Goal: Find specific page/section: Find specific page/section

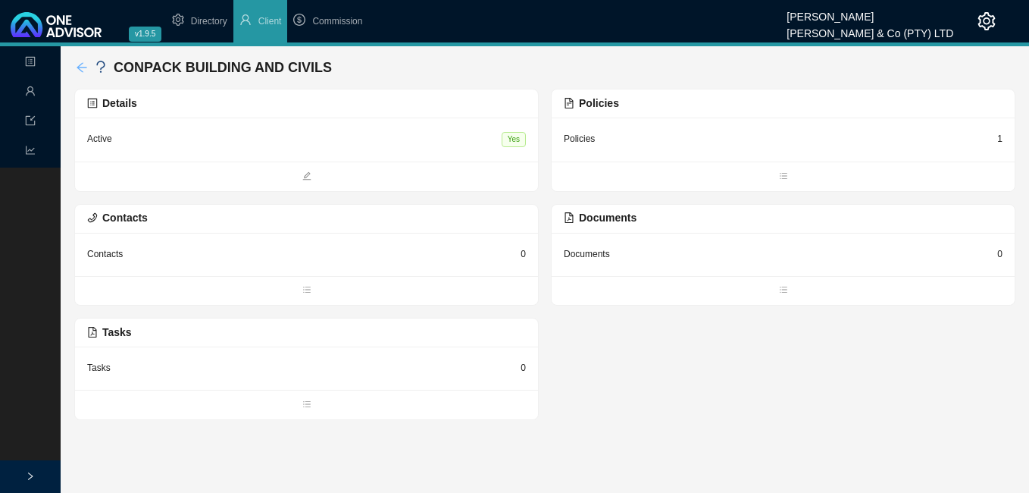
click at [86, 66] on icon "arrow-left" at bounding box center [82, 67] width 12 height 12
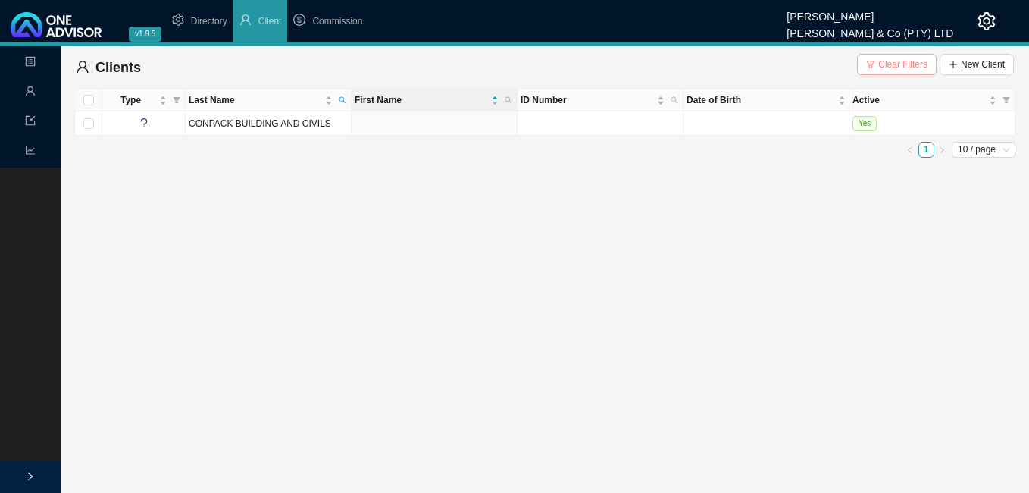
click at [884, 63] on span "Clear Filters" at bounding box center [902, 64] width 49 height 15
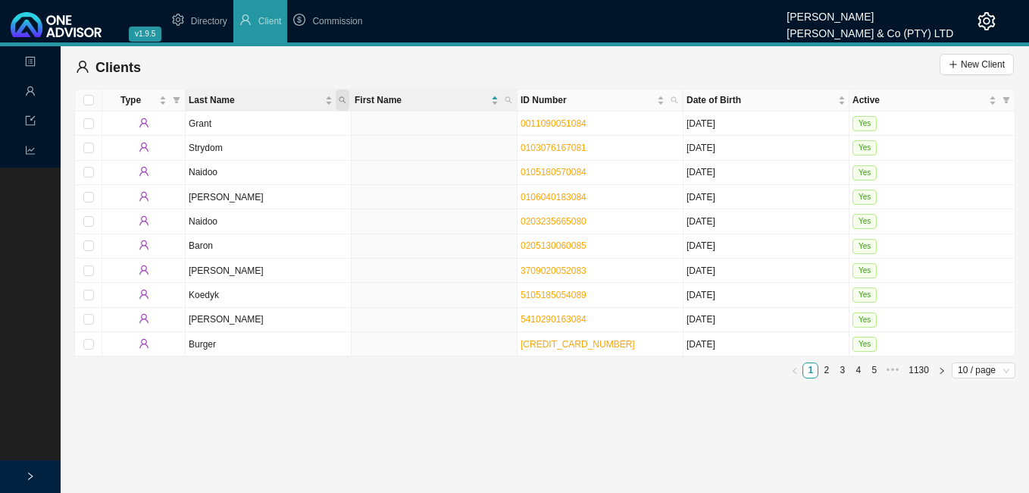
click at [345, 97] on icon "search" at bounding box center [343, 100] width 8 height 8
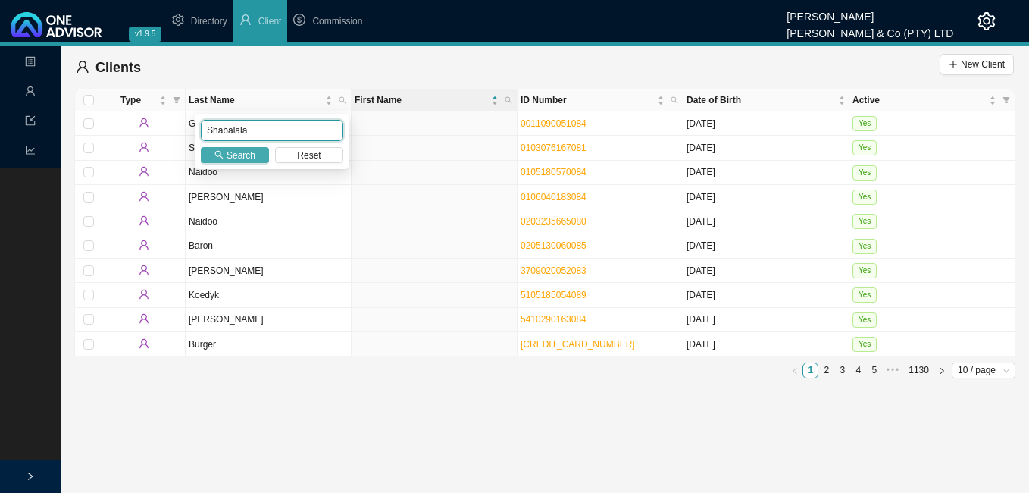
type input "Shabalala"
click at [231, 152] on span "Search" at bounding box center [241, 155] width 29 height 15
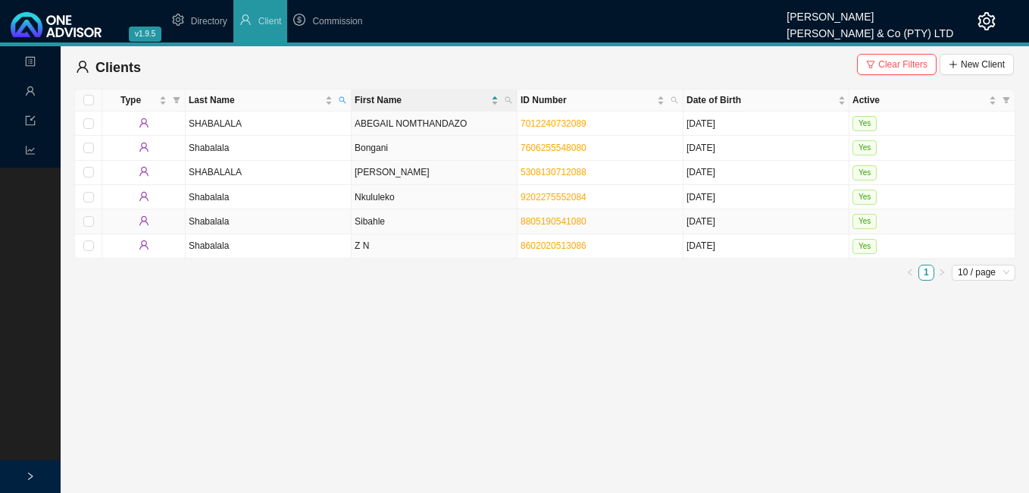
click at [334, 222] on td "Shabalala" at bounding box center [269, 221] width 166 height 24
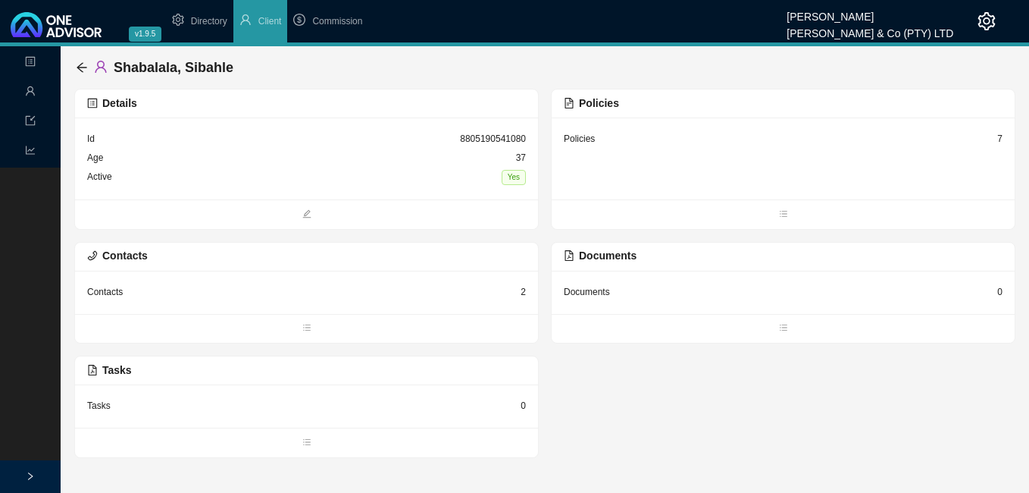
click at [1003, 136] on div "Policies 7" at bounding box center [783, 158] width 463 height 82
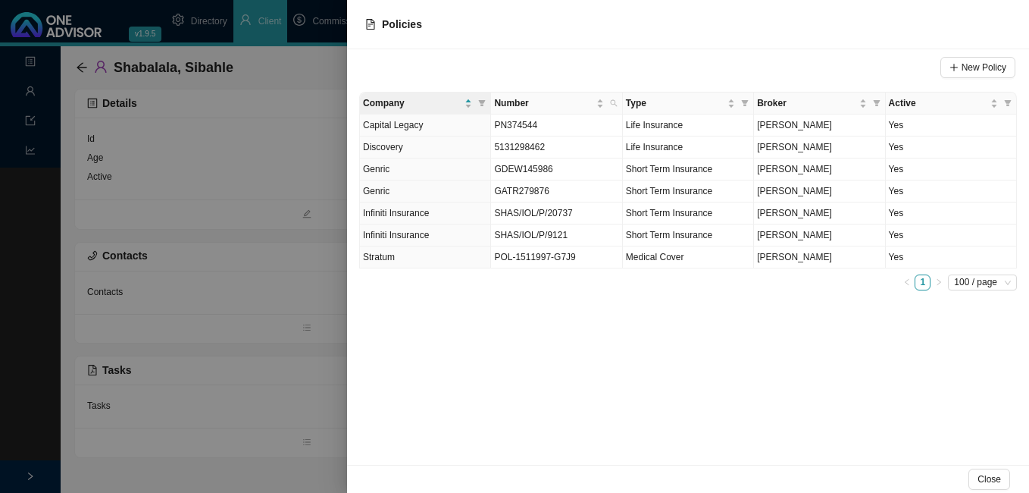
drag, startPoint x: 253, startPoint y: 383, endPoint x: 281, endPoint y: 410, distance: 38.6
click at [255, 387] on div at bounding box center [514, 246] width 1029 height 493
